Goal: Transaction & Acquisition: Download file/media

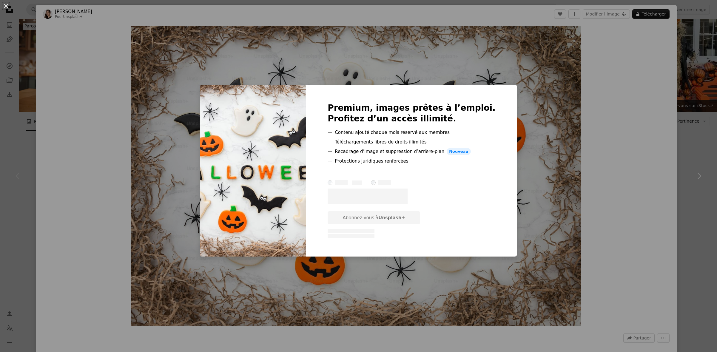
scroll to position [124, 0]
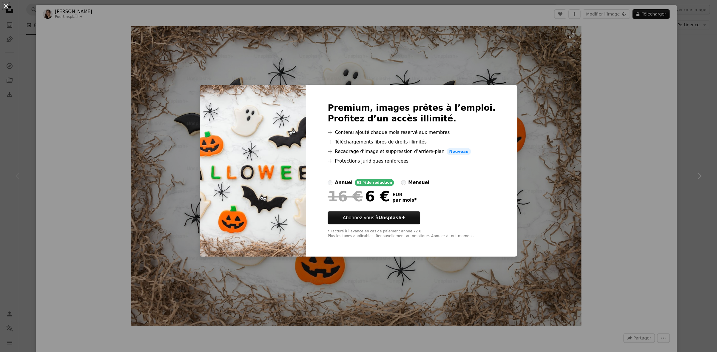
click at [186, 138] on div "An X shape Premium, images prêtes à l’emploi. Profitez d’un accès illimité. A p…" at bounding box center [358, 176] width 717 height 352
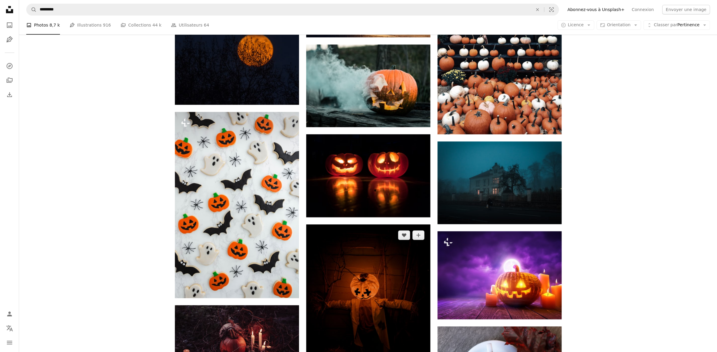
scroll to position [401, 0]
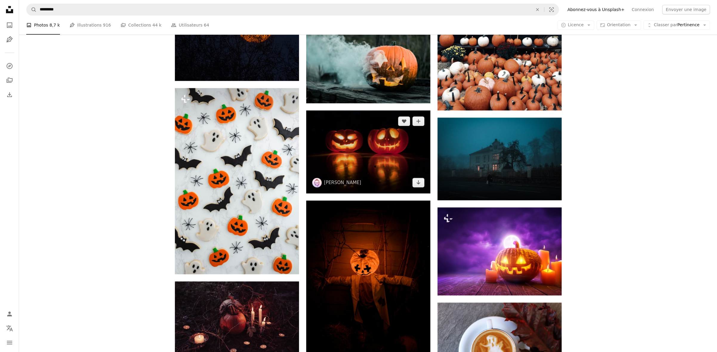
click at [369, 168] on img at bounding box center [368, 151] width 124 height 83
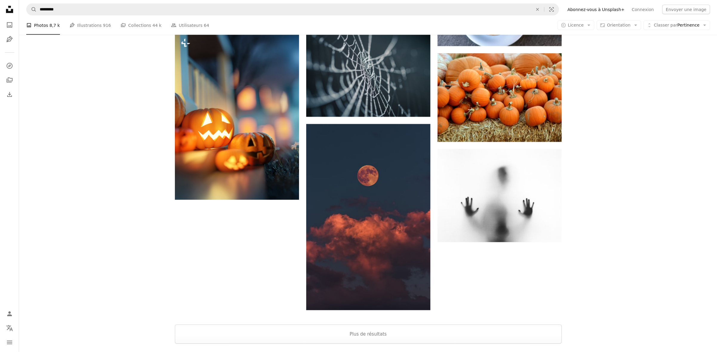
scroll to position [792, 0]
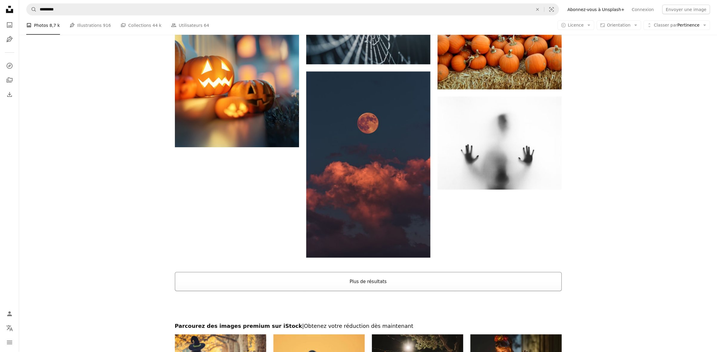
click at [361, 281] on button "Plus de résultats" at bounding box center [368, 281] width 387 height 19
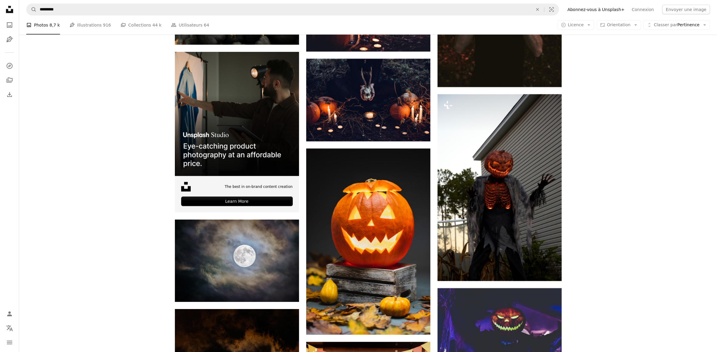
scroll to position [1098, 0]
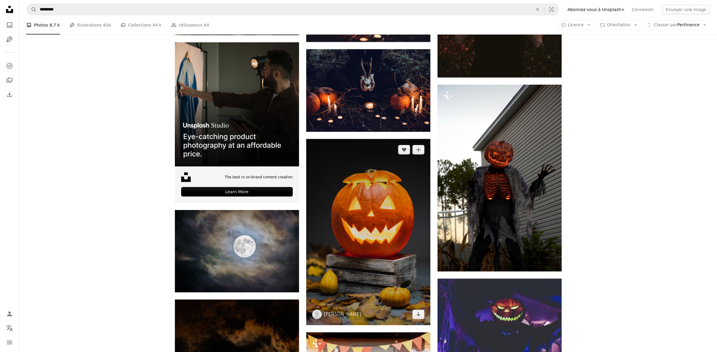
click at [372, 235] on img at bounding box center [368, 232] width 124 height 186
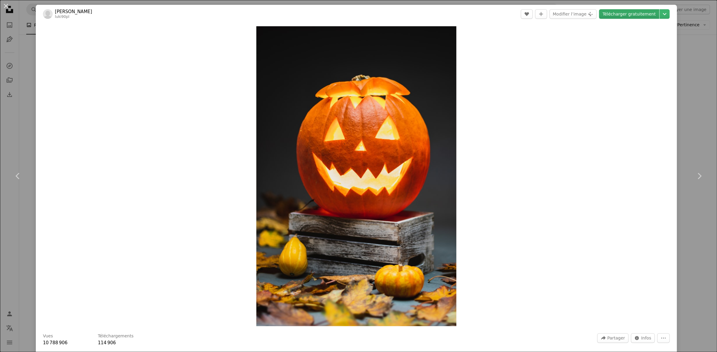
click at [633, 13] on link "Télécharger gratuitement" at bounding box center [629, 14] width 60 height 10
